Goal: Information Seeking & Learning: Check status

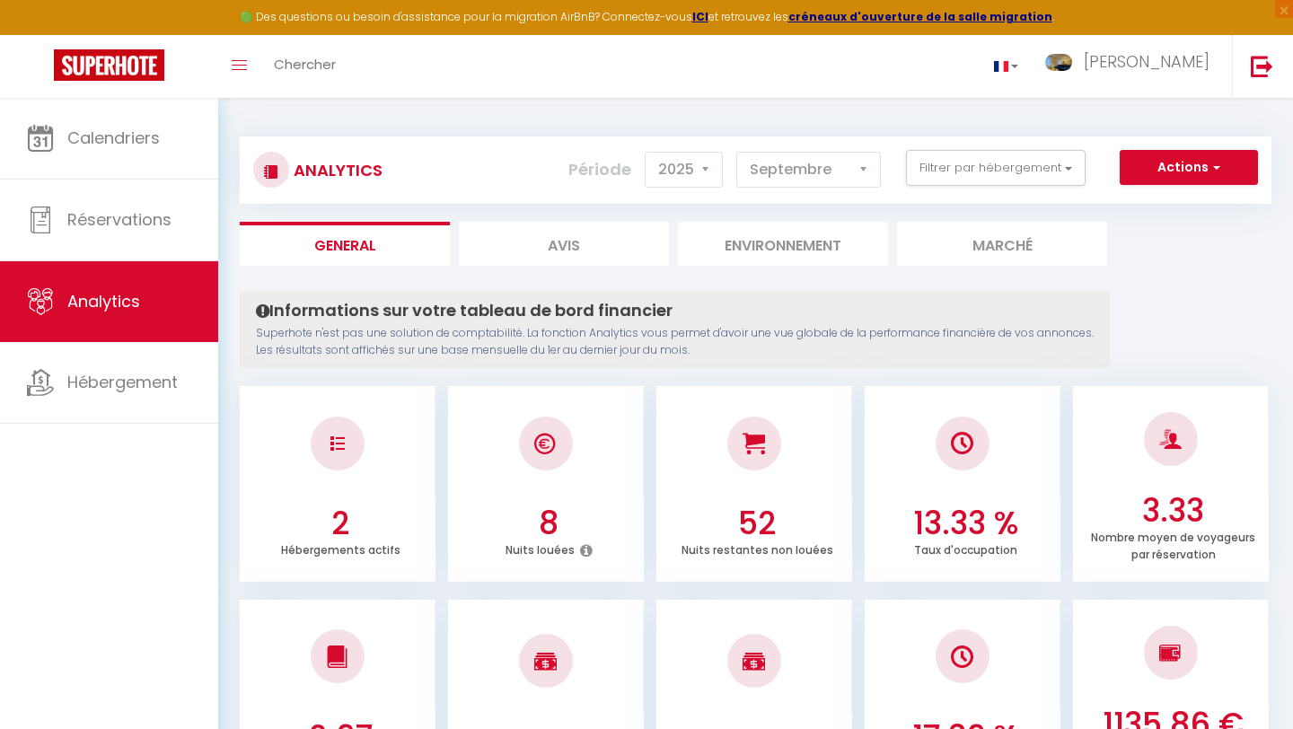
select select "2025"
select select "9"
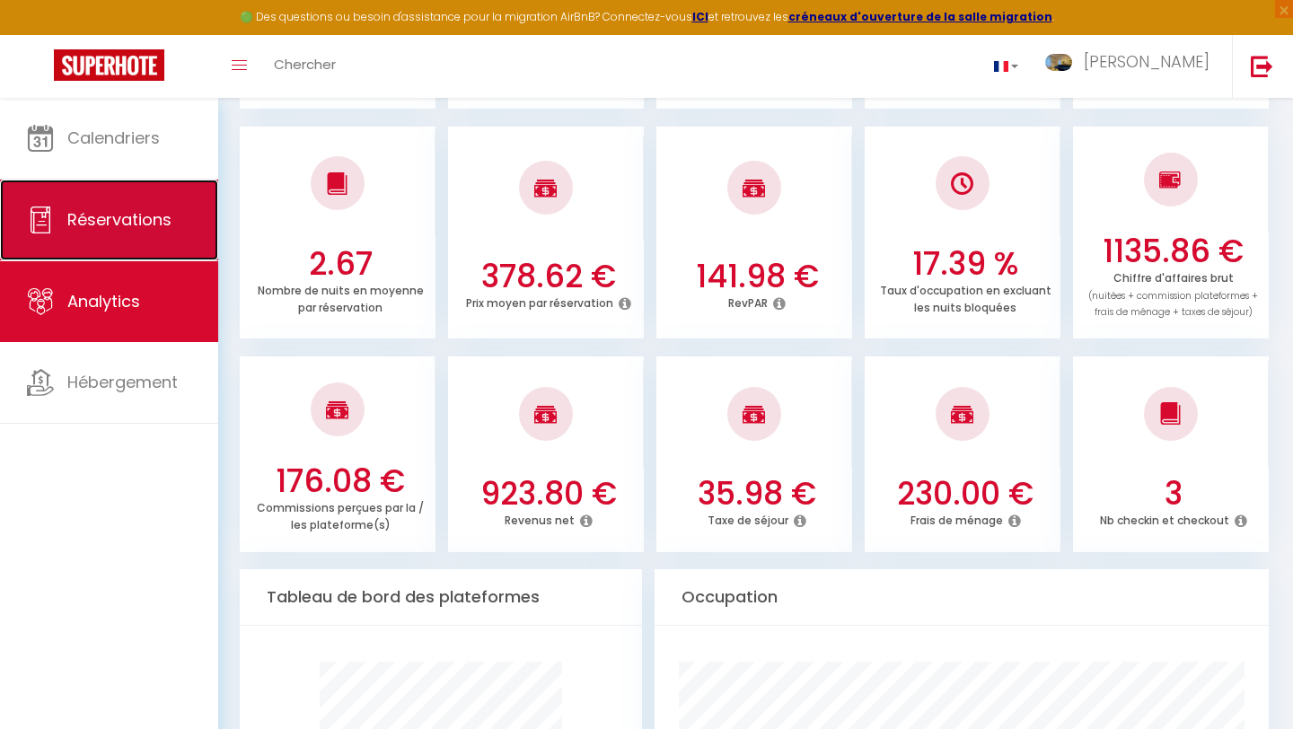
click at [109, 251] on link "Réservations" at bounding box center [109, 220] width 218 height 81
select select "not_cancelled"
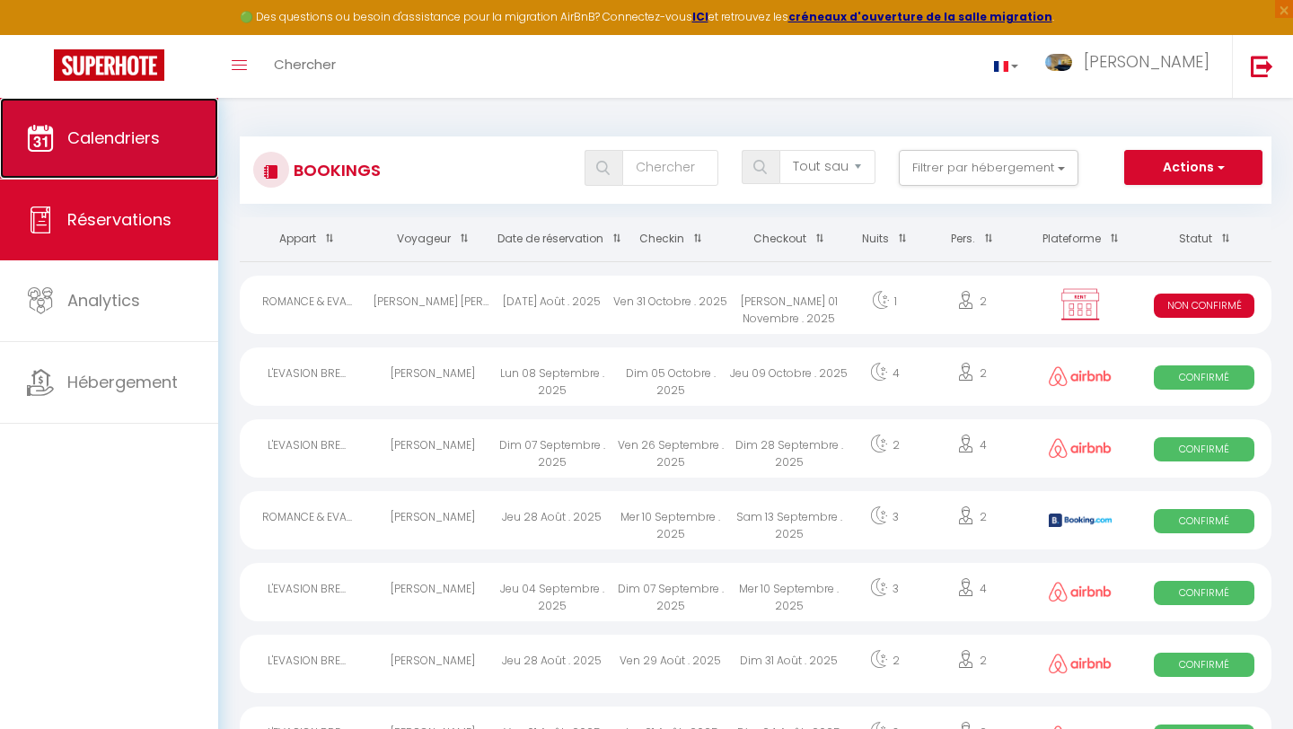
click at [153, 154] on link "Calendriers" at bounding box center [109, 138] width 218 height 81
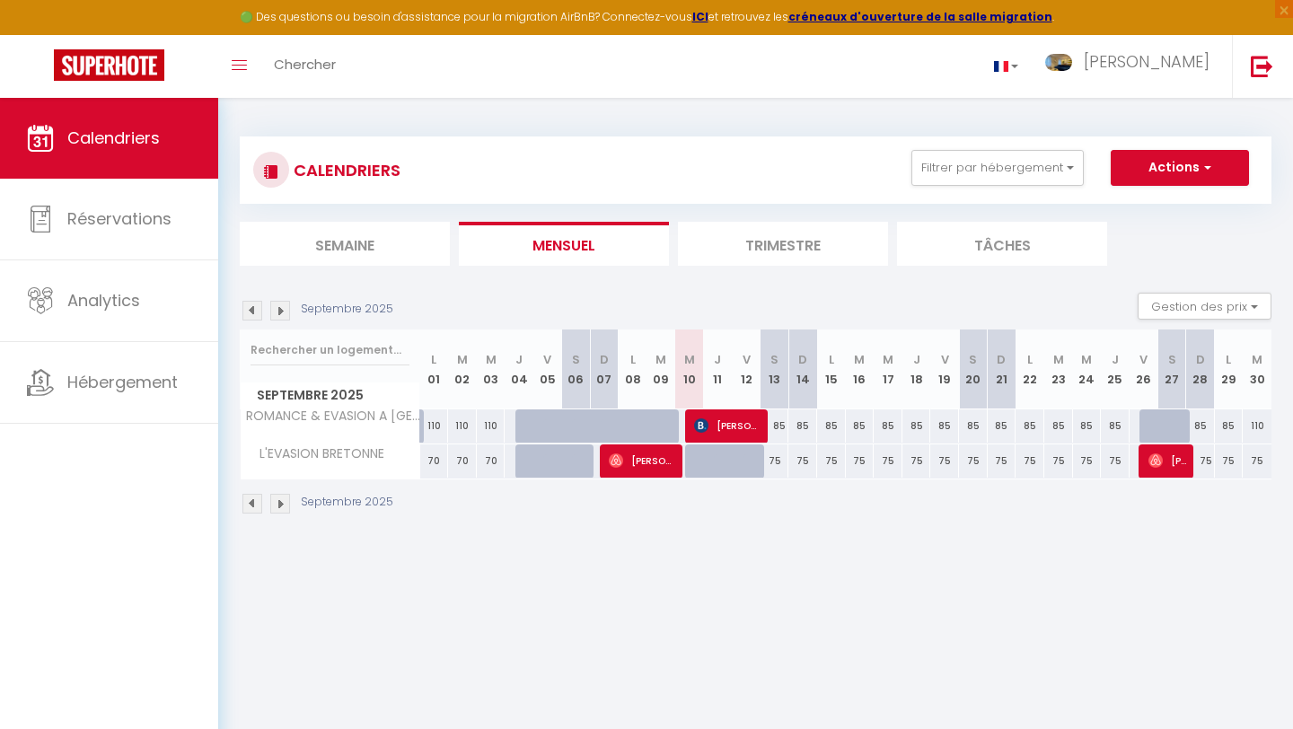
click at [741, 230] on li "Trimestre" at bounding box center [783, 244] width 210 height 44
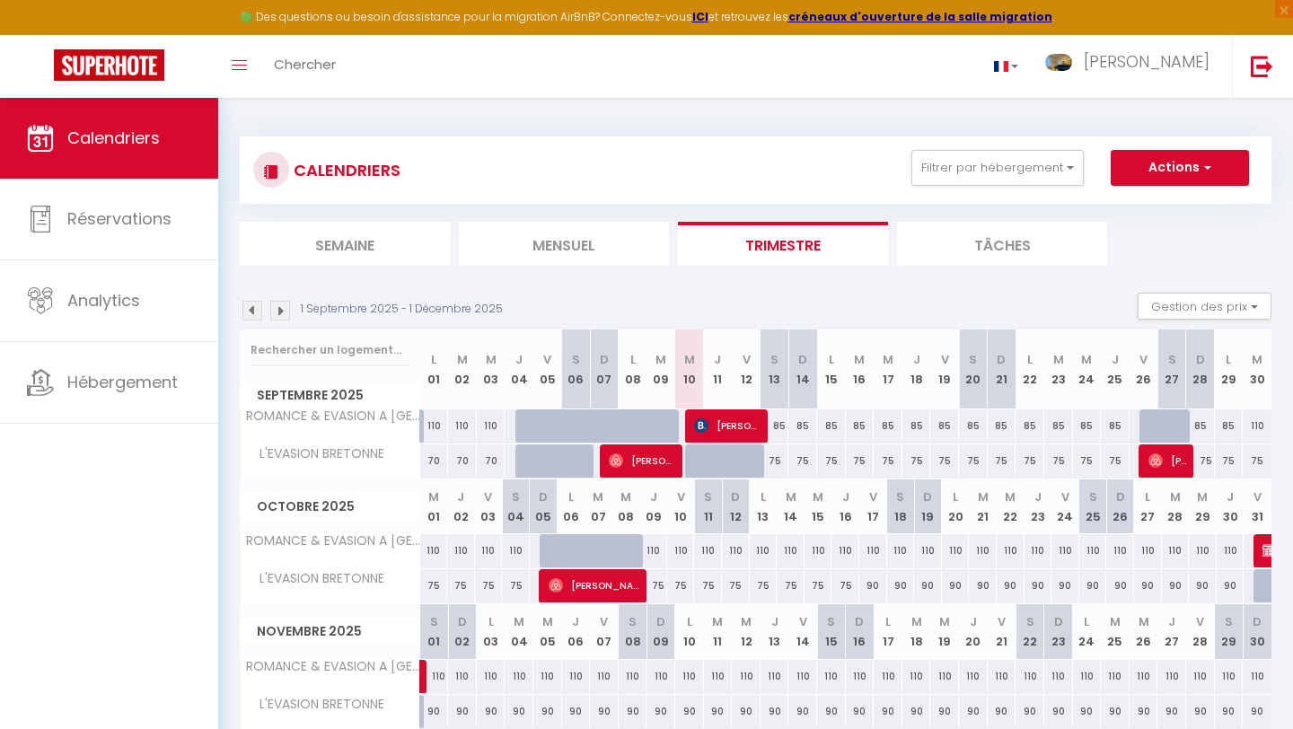
click at [256, 310] on img at bounding box center [252, 311] width 20 height 20
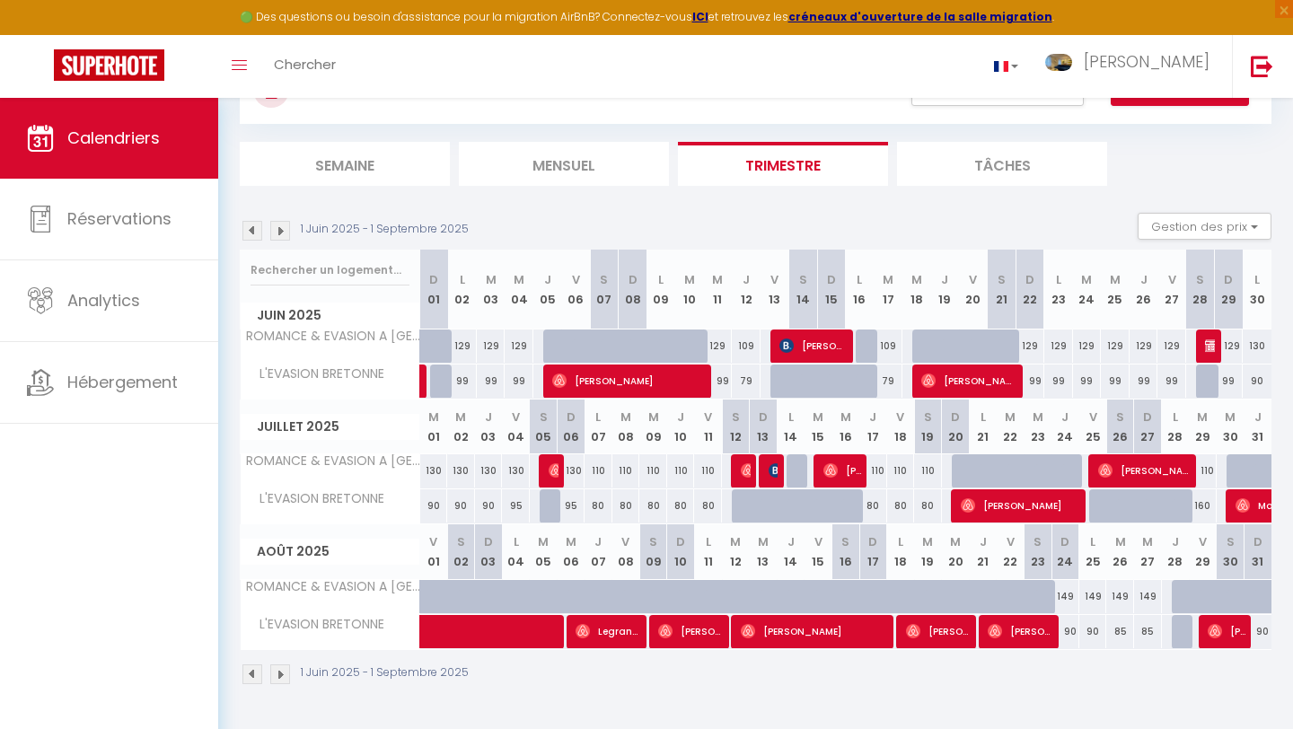
scroll to position [98, 0]
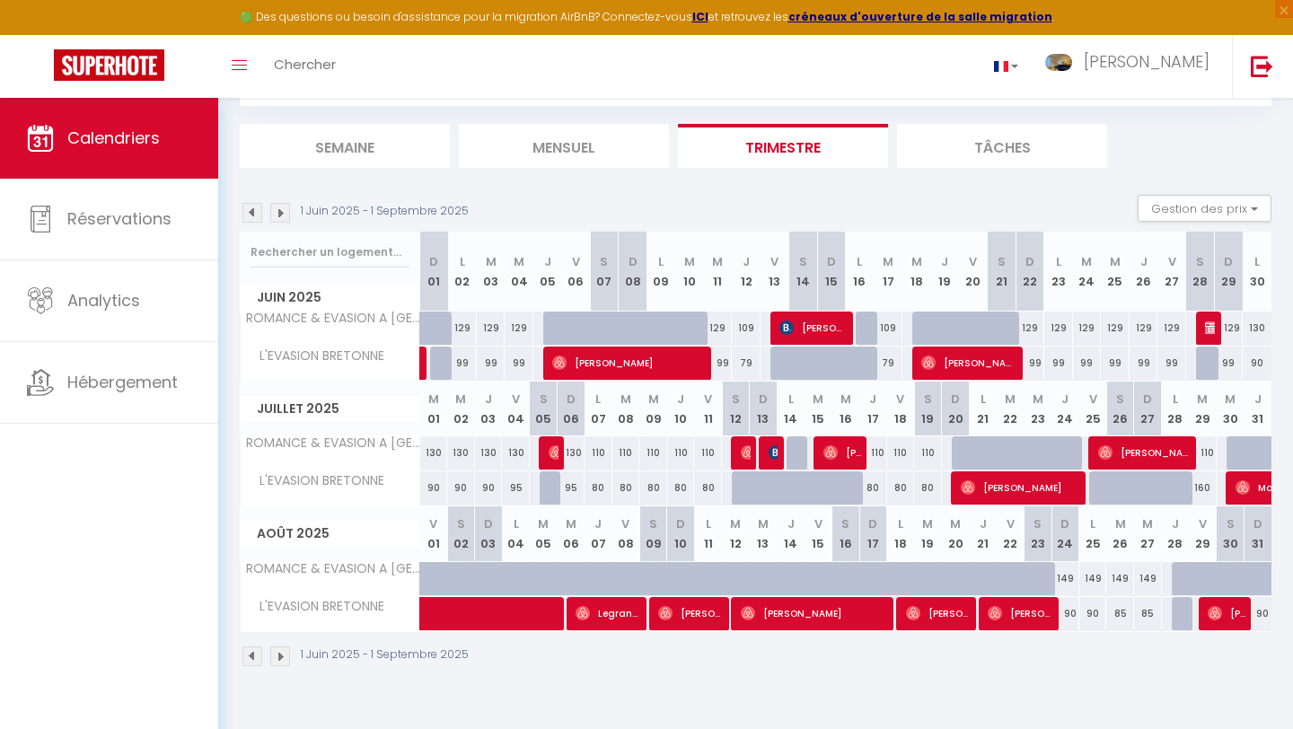
click at [250, 215] on img at bounding box center [252, 213] width 20 height 20
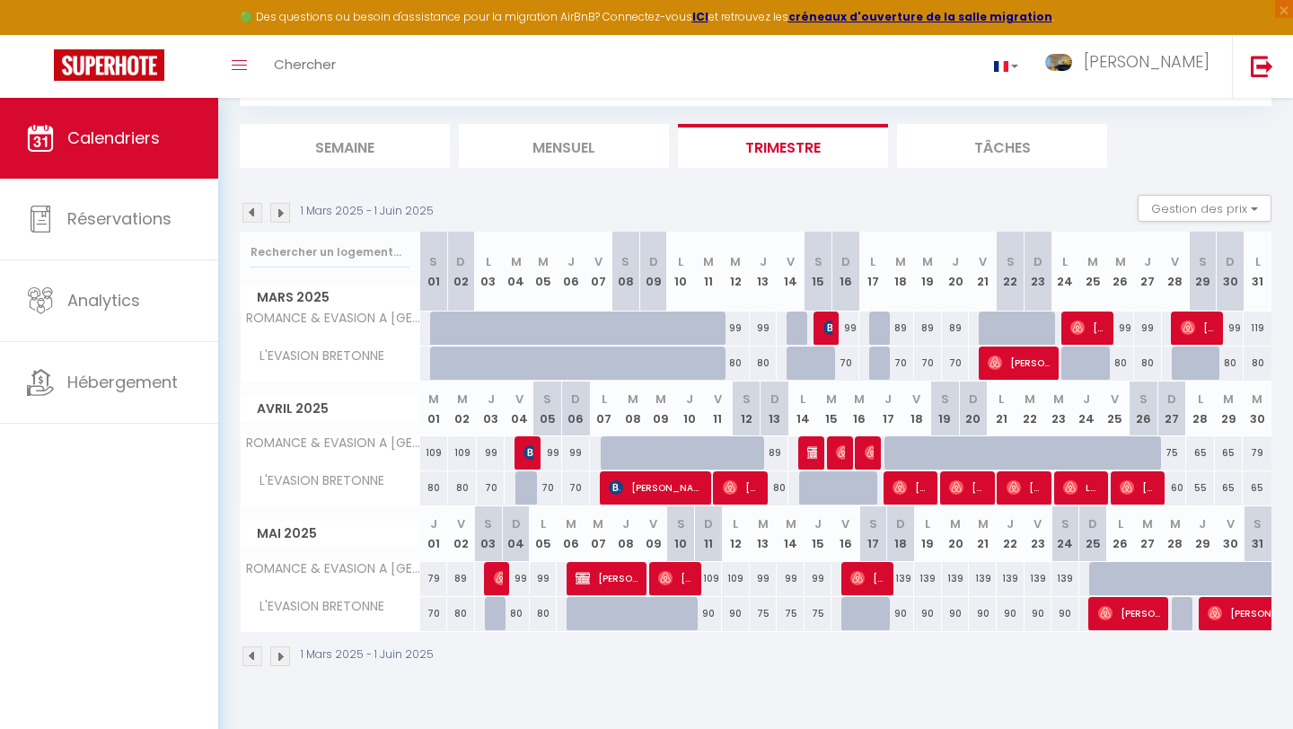
scroll to position [0, 0]
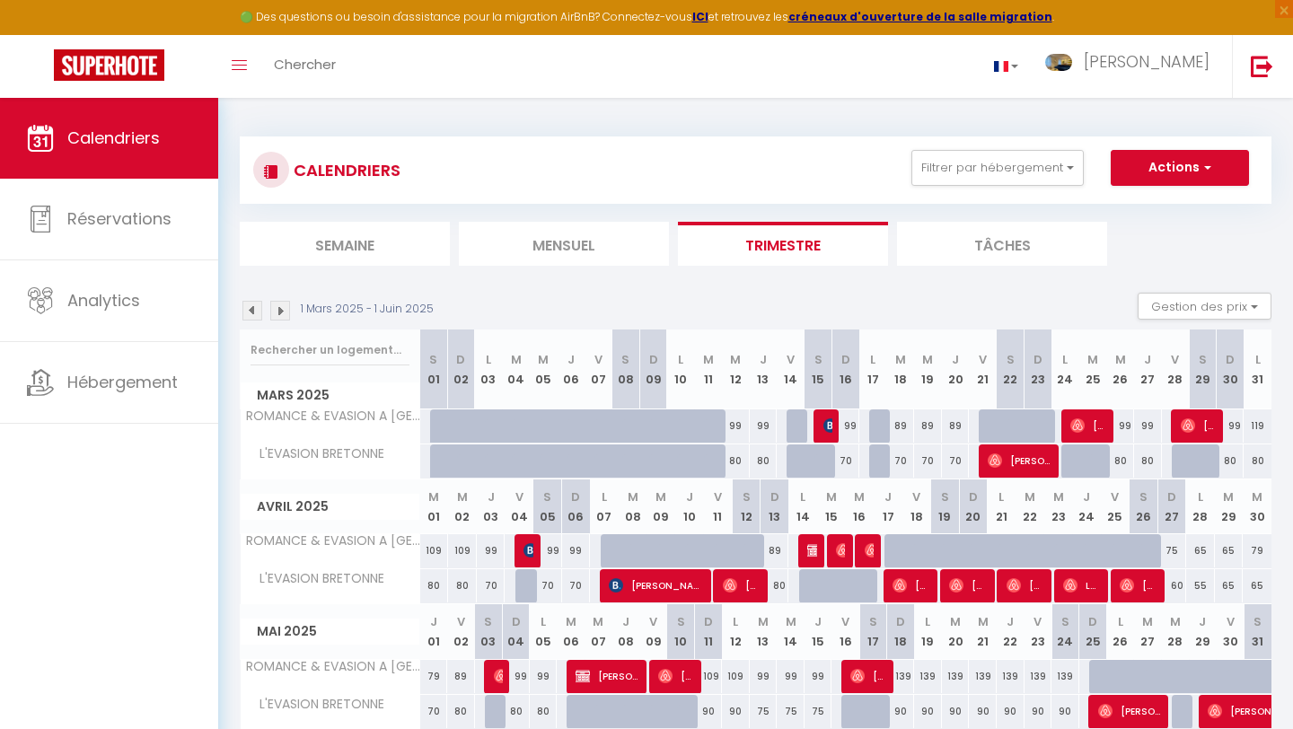
click at [558, 259] on li "Mensuel" at bounding box center [564, 244] width 210 height 44
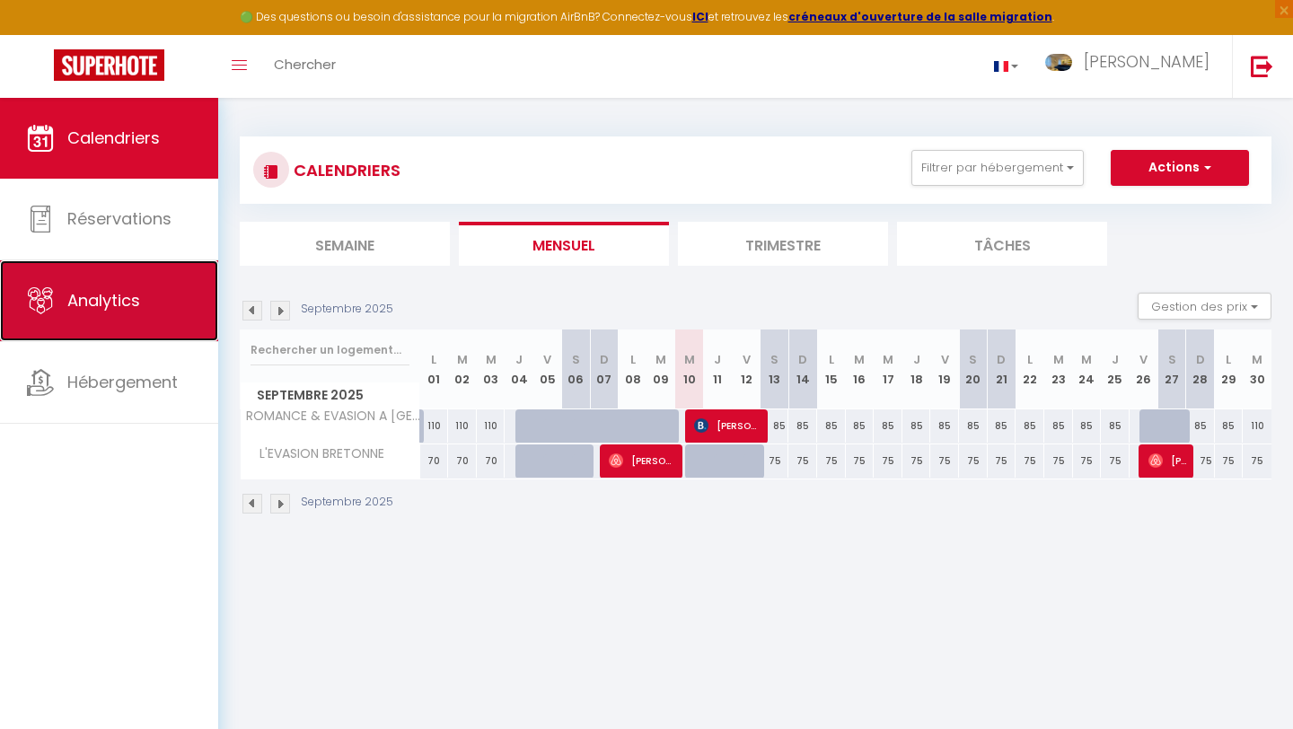
click at [116, 299] on span "Analytics" at bounding box center [103, 300] width 73 height 22
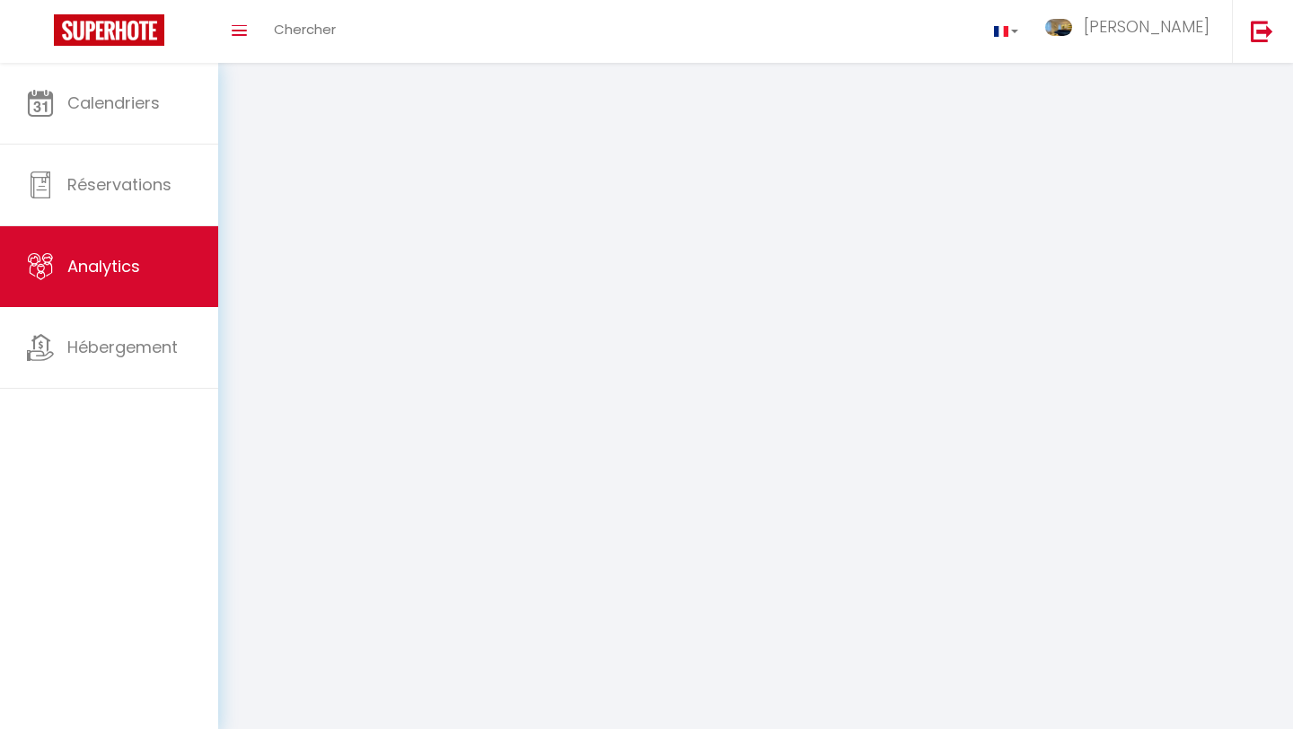
select select "2025"
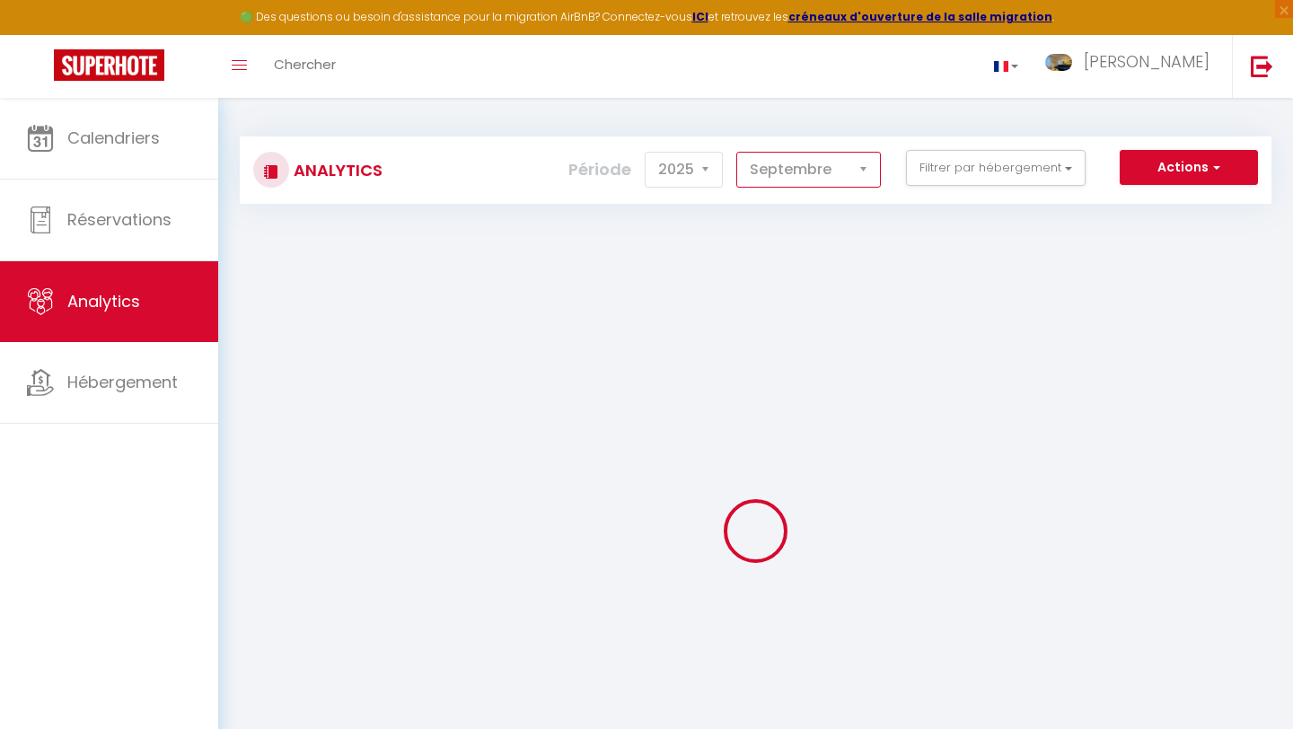
click at [816, 167] on select "[PERSON_NAME] Mars [PERSON_NAME] Juin Juillet Août Septembre Octobre Novembre D…" at bounding box center [808, 170] width 145 height 36
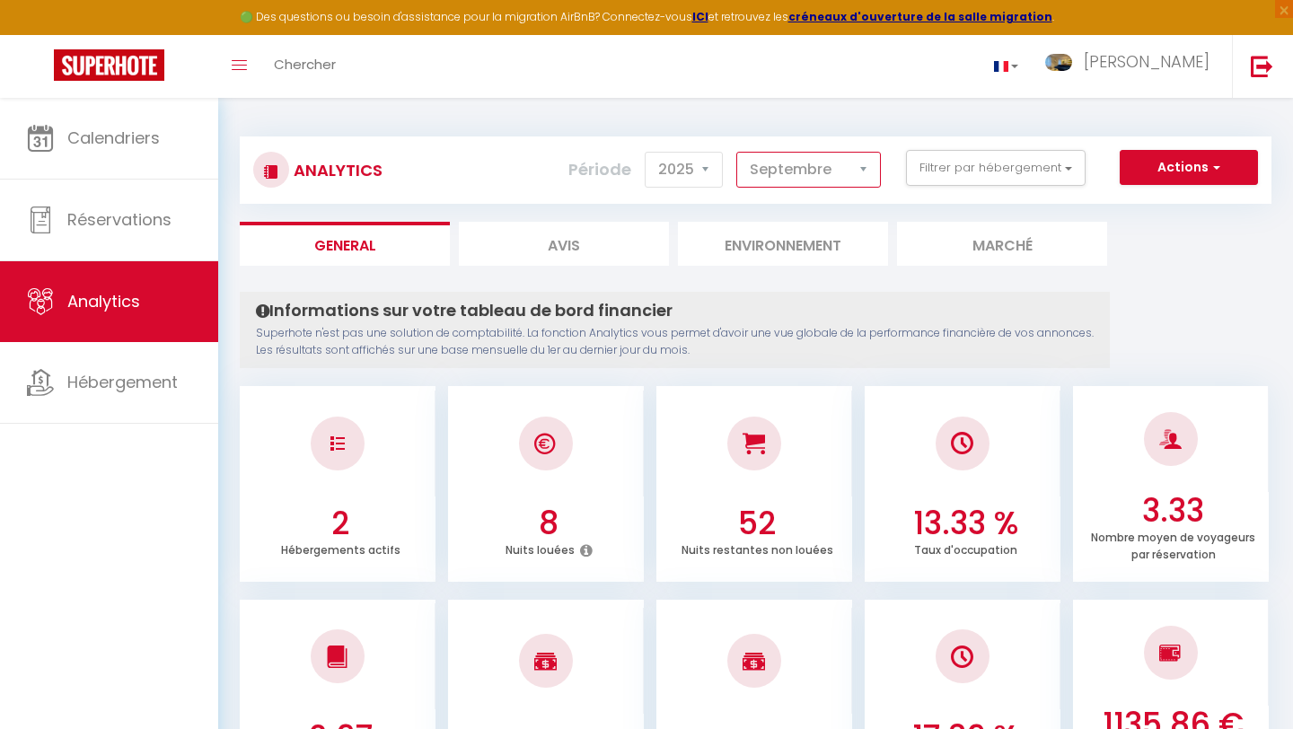
select select "4"
click at [737, 152] on select "[PERSON_NAME] Mars [PERSON_NAME] Juin Juillet Août Septembre Octobre Novembre D…" at bounding box center [808, 170] width 145 height 36
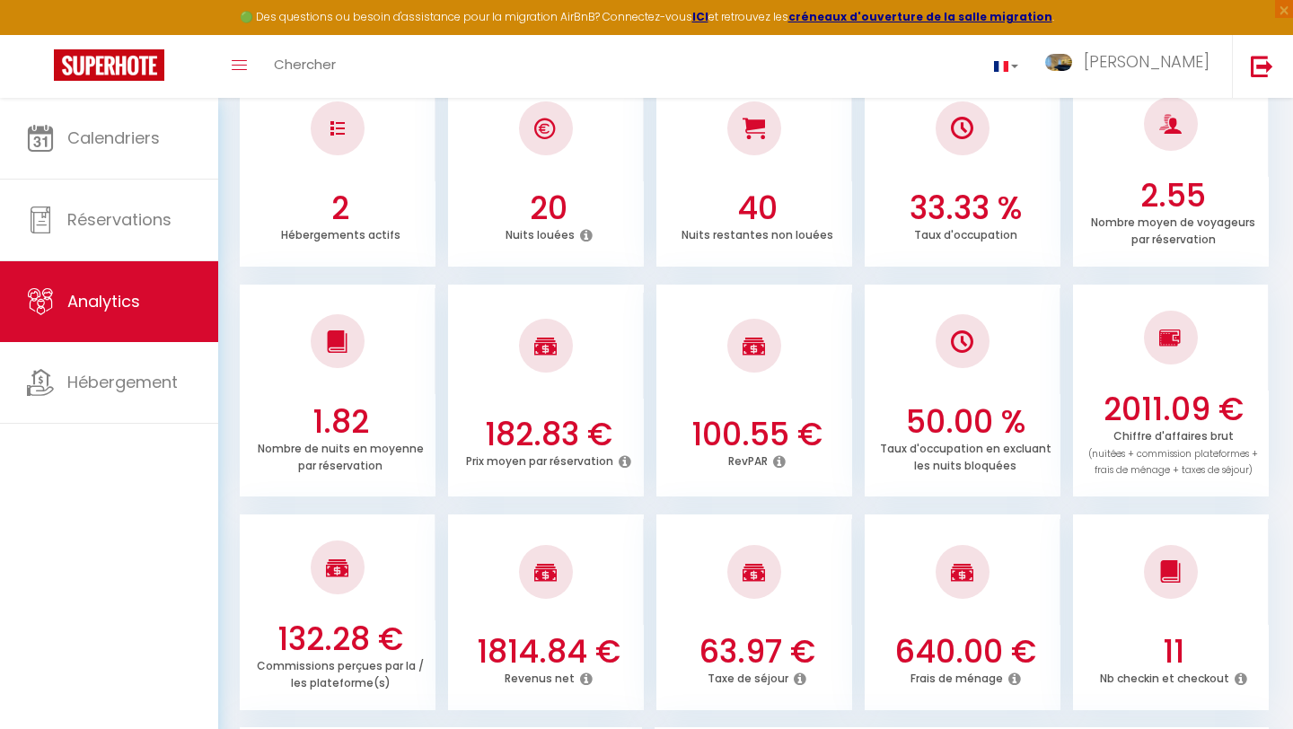
scroll to position [387, 0]
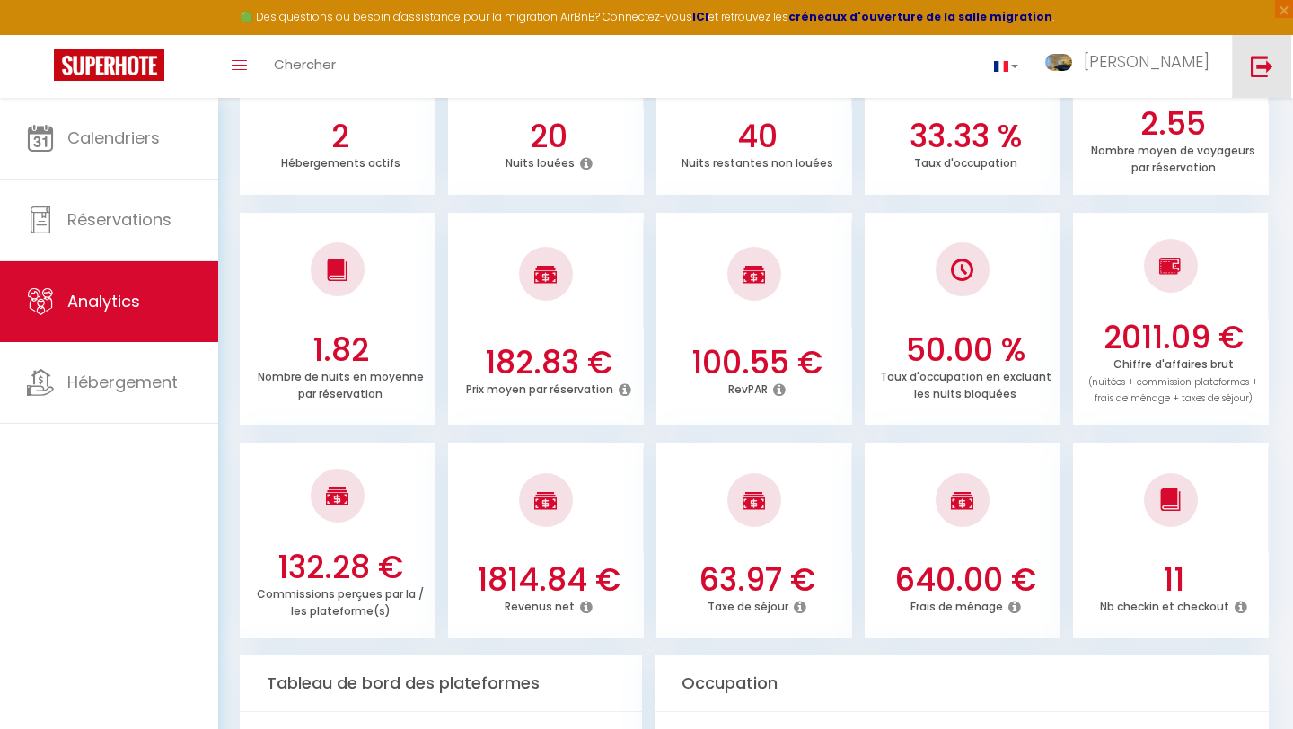
click at [1253, 70] on img at bounding box center [1262, 66] width 22 height 22
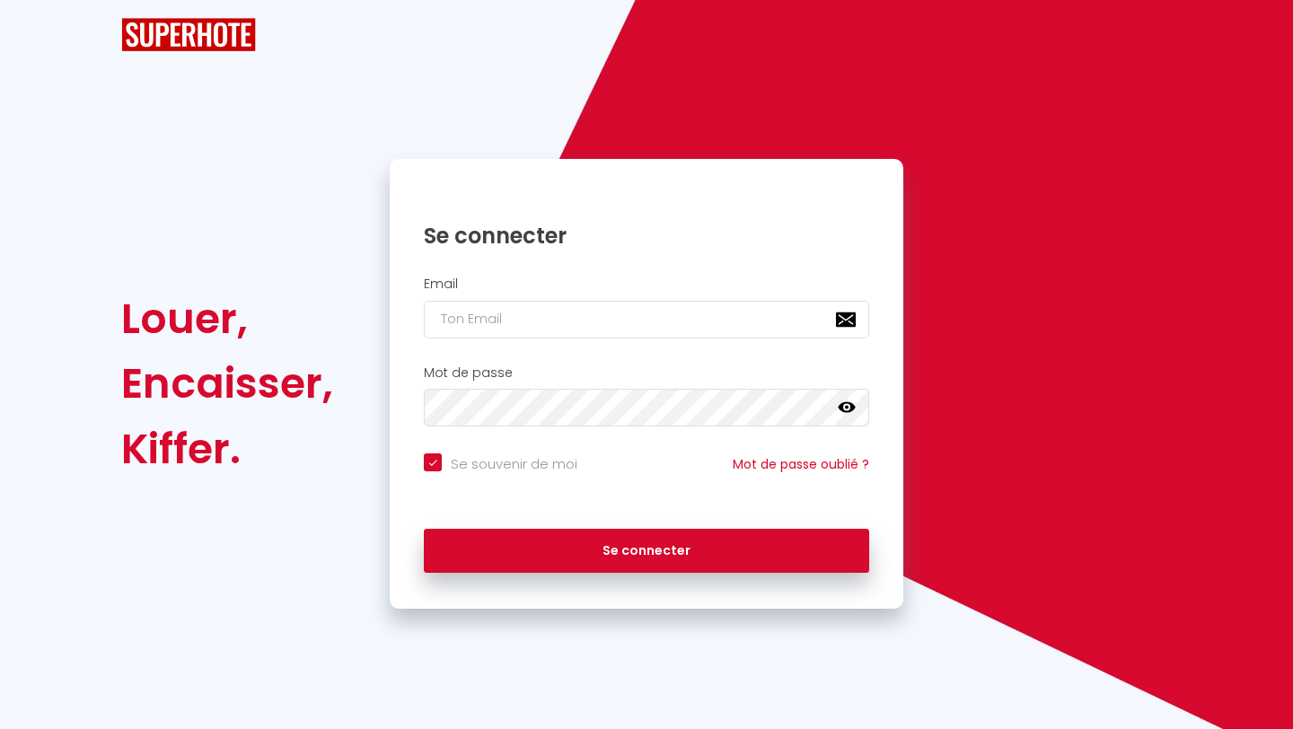
checkbox input "true"
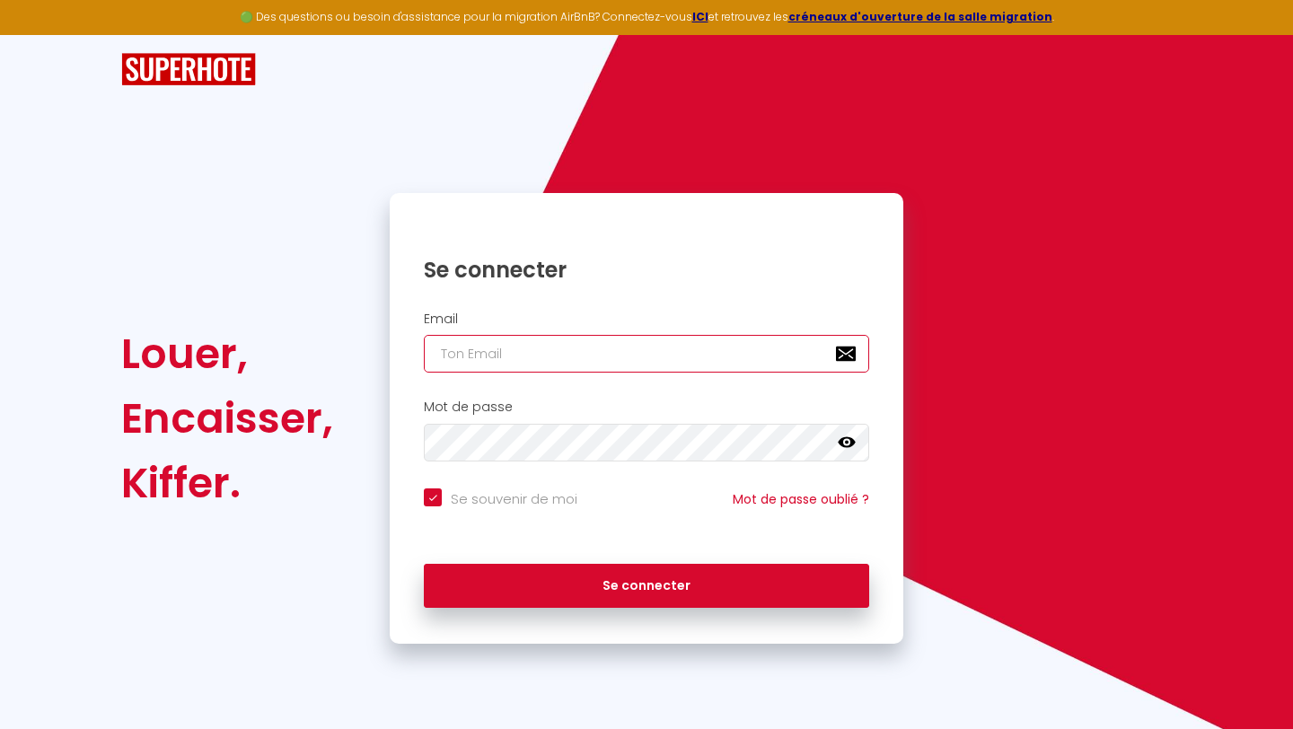
click at [680, 336] on input "email" at bounding box center [646, 354] width 445 height 38
type input "[EMAIL_ADDRESS][DOMAIN_NAME]"
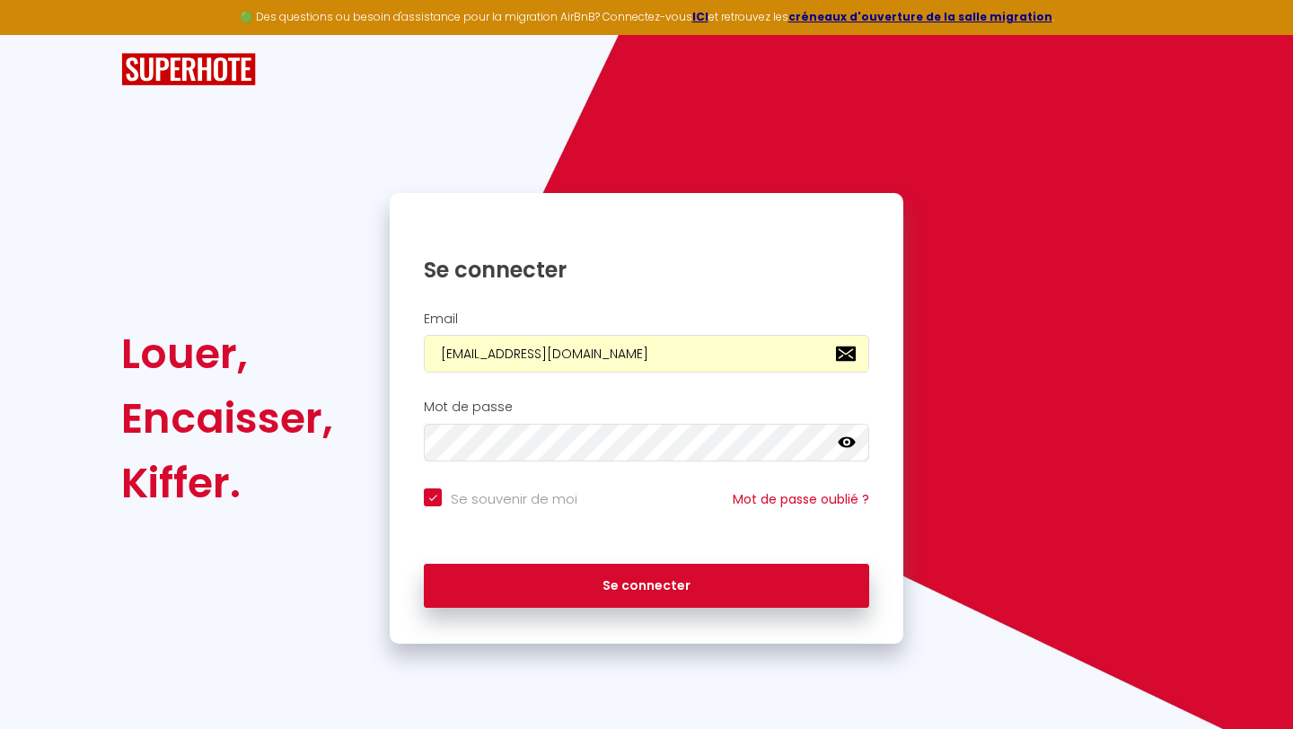
click at [508, 561] on div "Se connecter" at bounding box center [647, 582] width 514 height 54
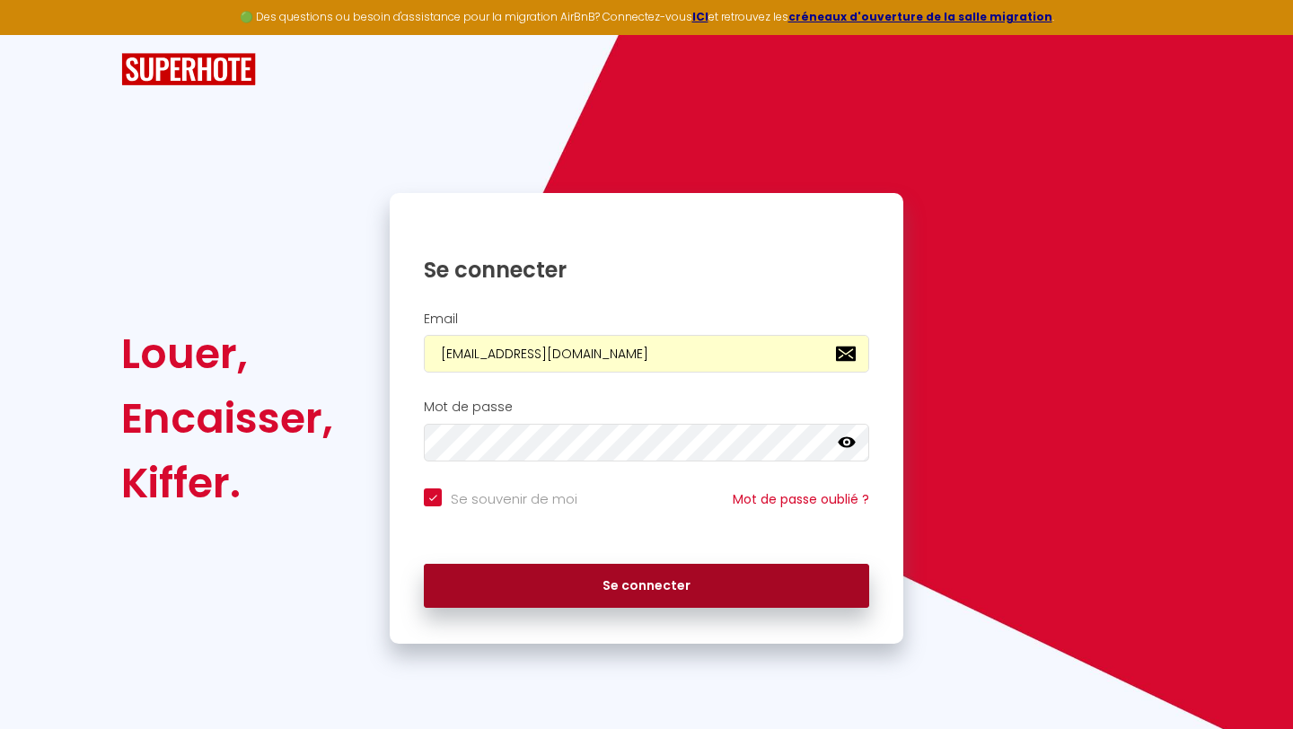
click at [504, 586] on button "Se connecter" at bounding box center [646, 586] width 445 height 45
checkbox input "true"
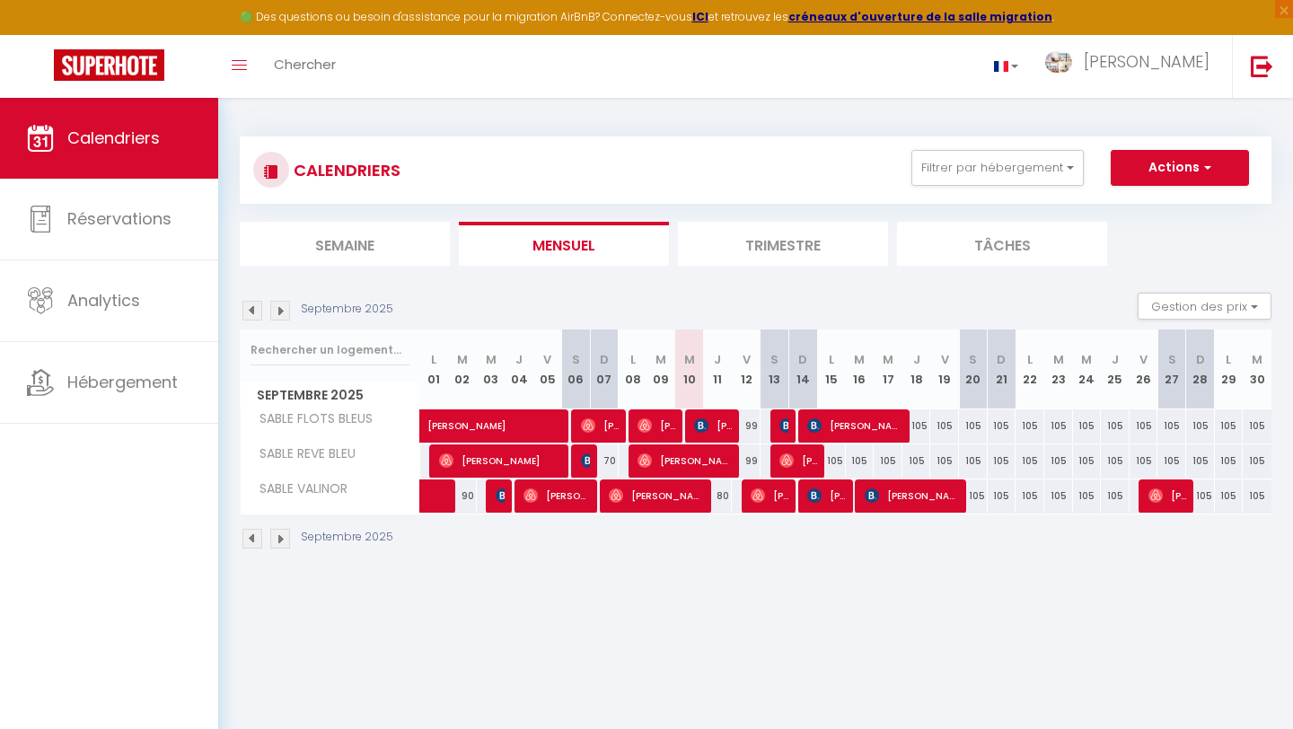
click at [802, 247] on li "Trimestre" at bounding box center [783, 244] width 210 height 44
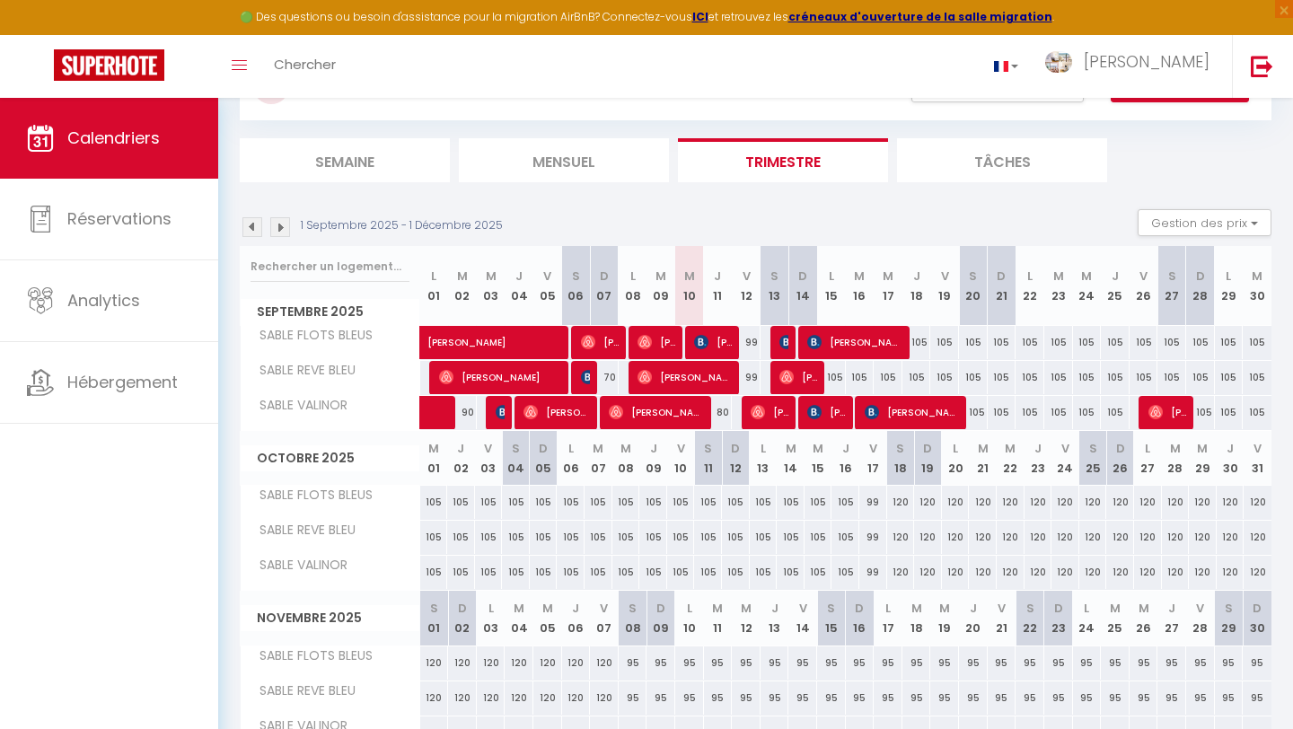
scroll to position [40, 0]
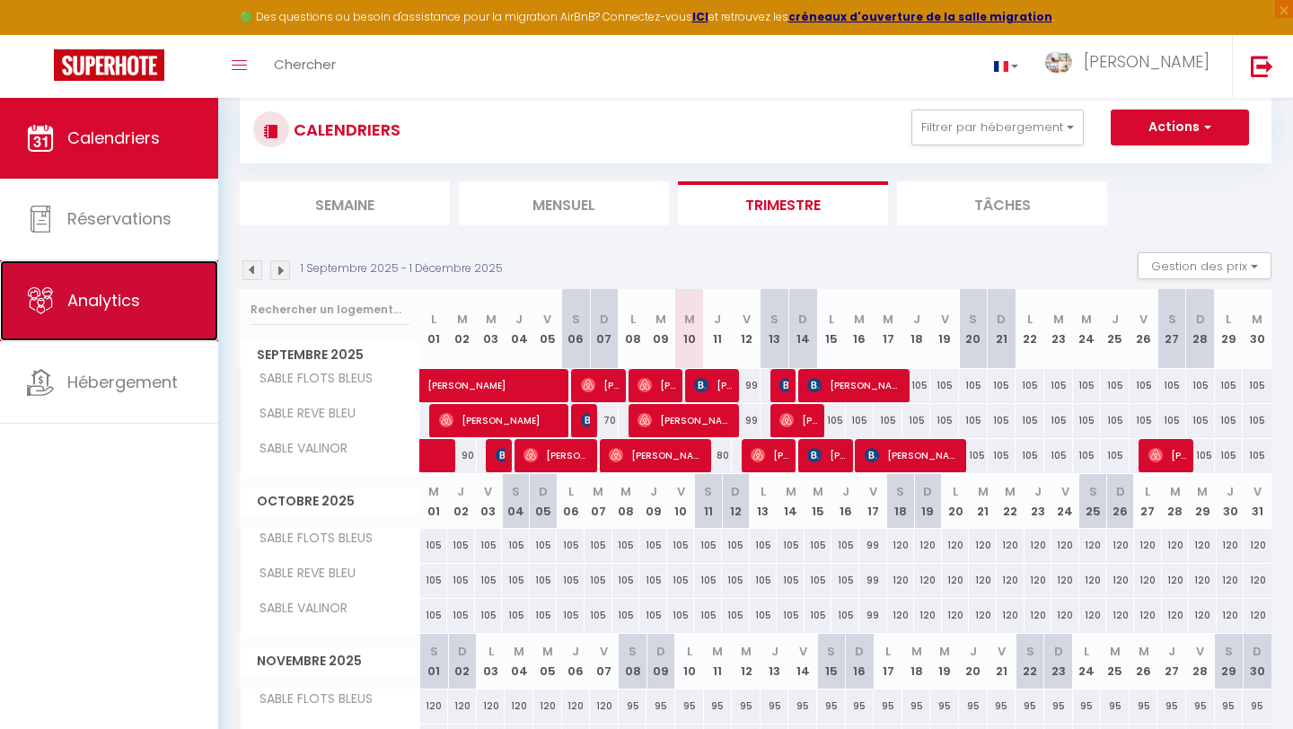
click at [153, 294] on link "Analytics" at bounding box center [109, 300] width 218 height 81
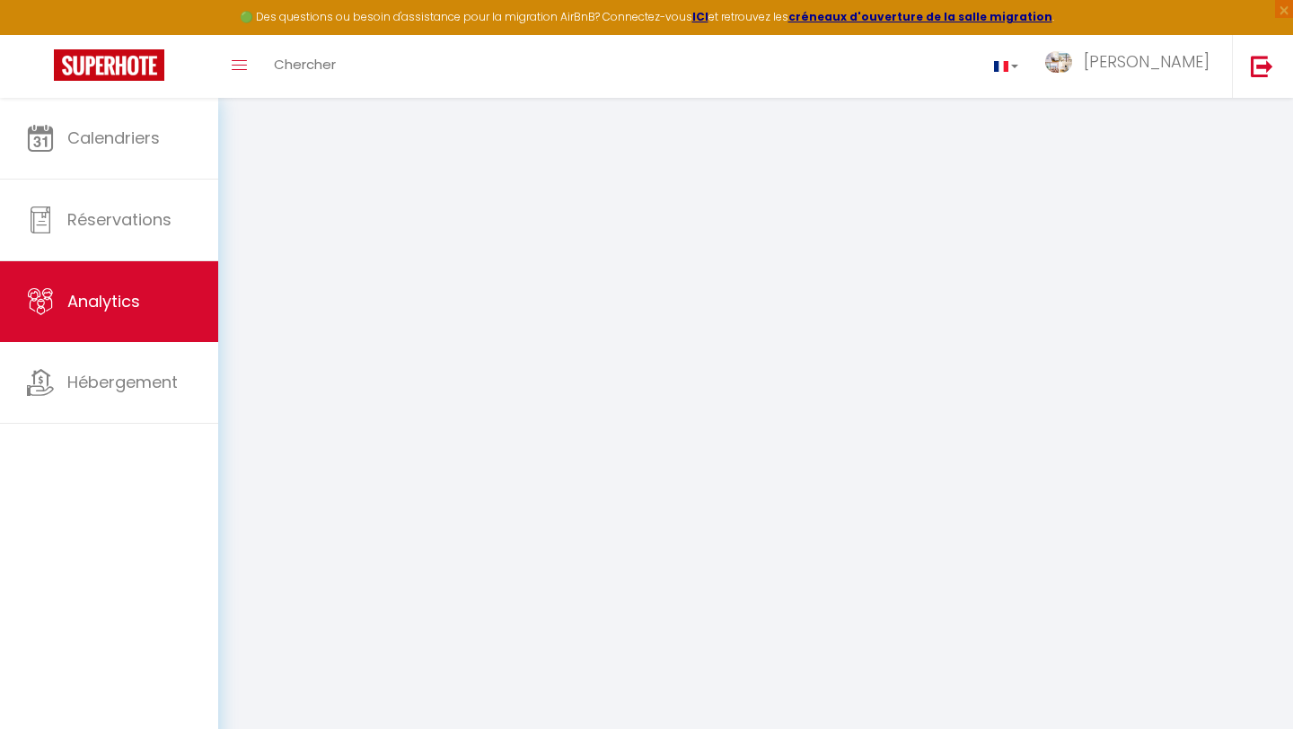
select select "2025"
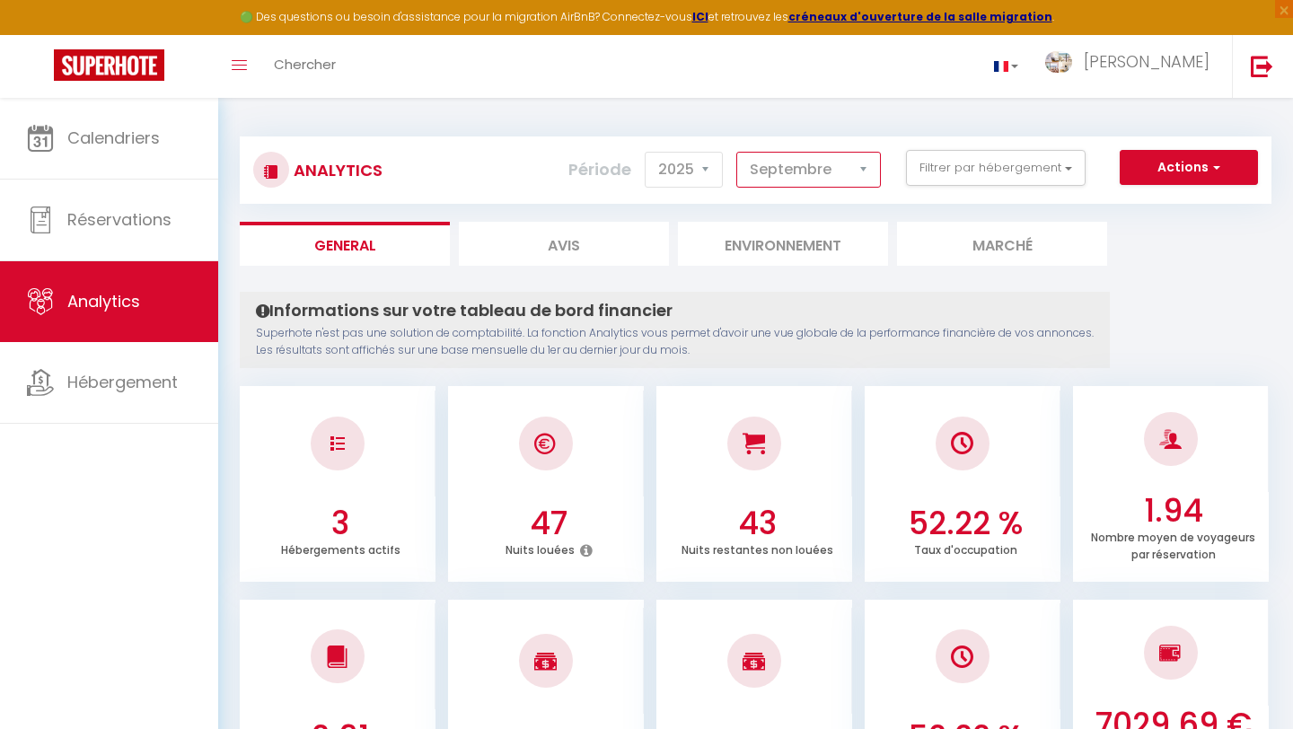
click at [787, 185] on select "[PERSON_NAME] Mars [PERSON_NAME] Juin Juillet Août Septembre Octobre Novembre D…" at bounding box center [808, 170] width 145 height 36
select select "8"
click at [737, 152] on select "[PERSON_NAME] Mars [PERSON_NAME] Juin Juillet Août Septembre Octobre Novembre D…" at bounding box center [808, 170] width 145 height 36
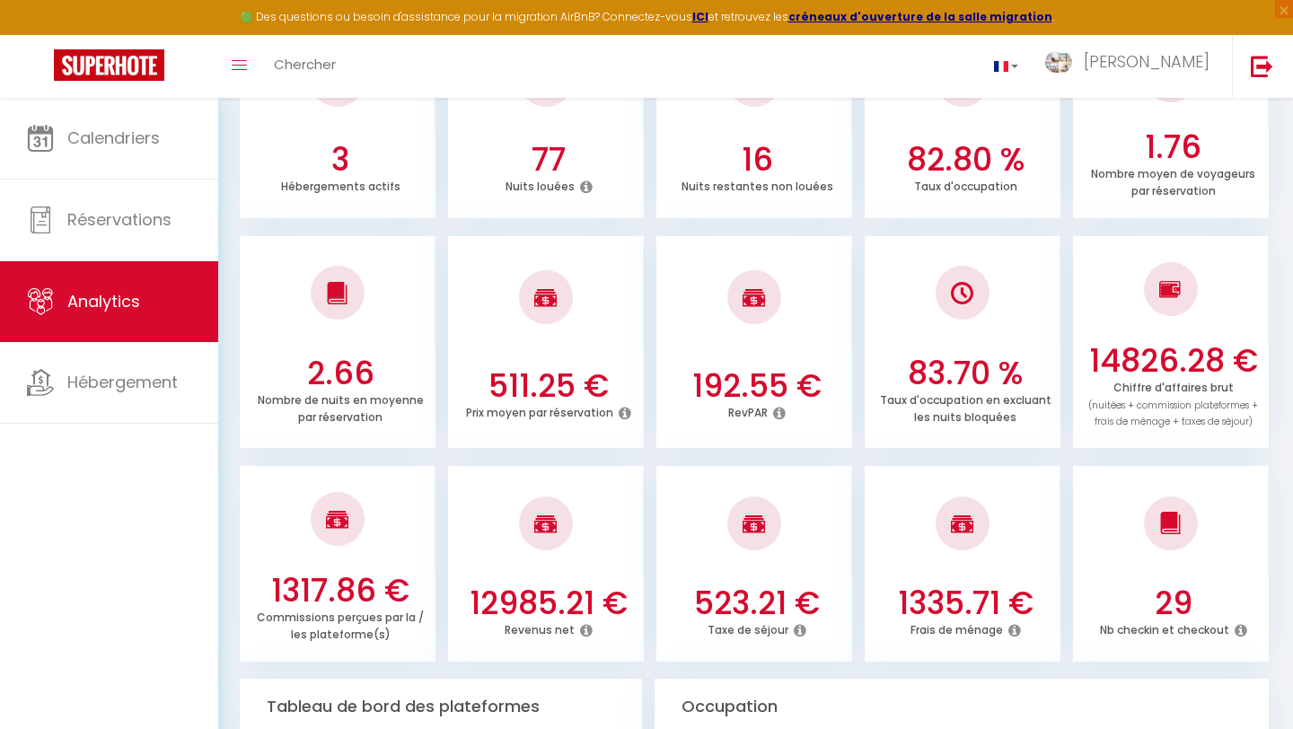
scroll to position [364, 0]
